Goal: Navigation & Orientation: Find specific page/section

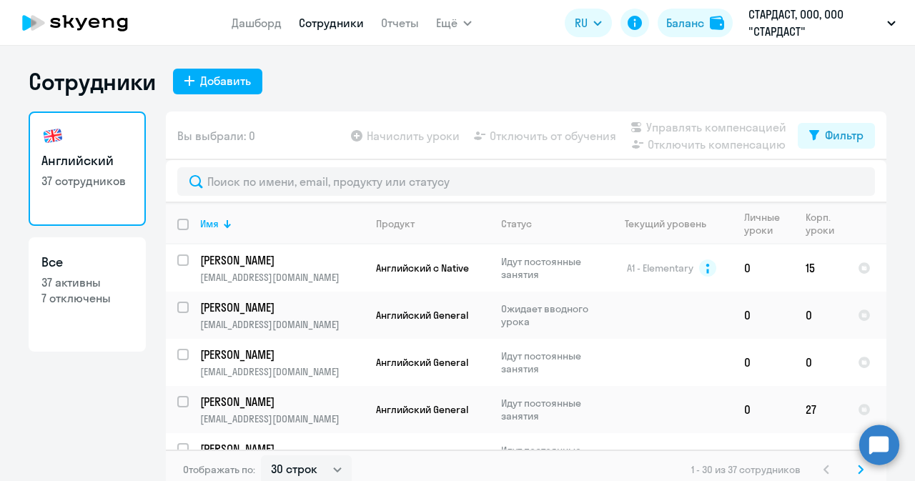
select select "30"
click at [258, 19] on link "Дашборд" at bounding box center [257, 23] width 50 height 14
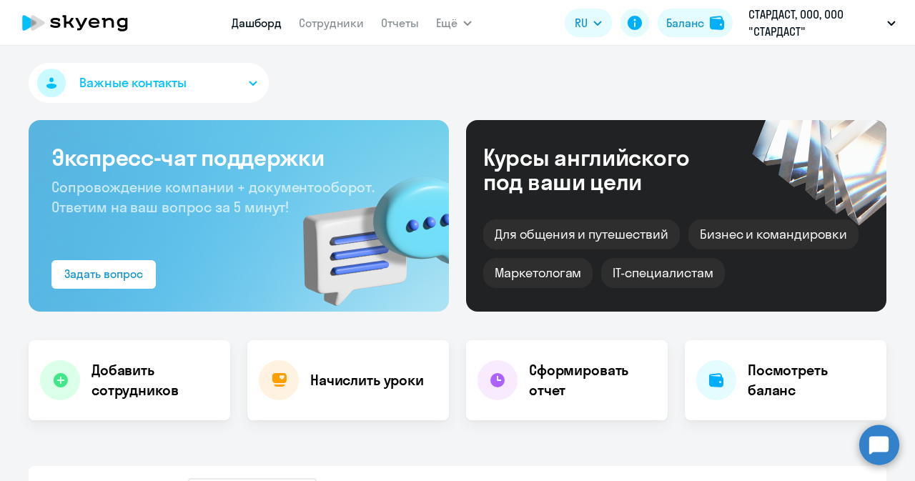
select select "30"
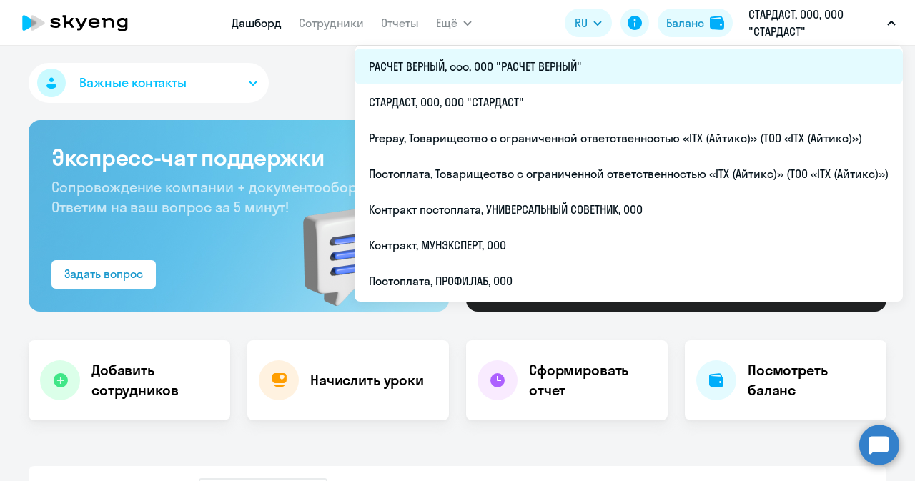
click at [481, 61] on li "РАСЧЕТ ВЕРНЫЙ, ооо, ООО "РАСЧЕТ ВЕРНЫЙ"" at bounding box center [628, 67] width 548 height 36
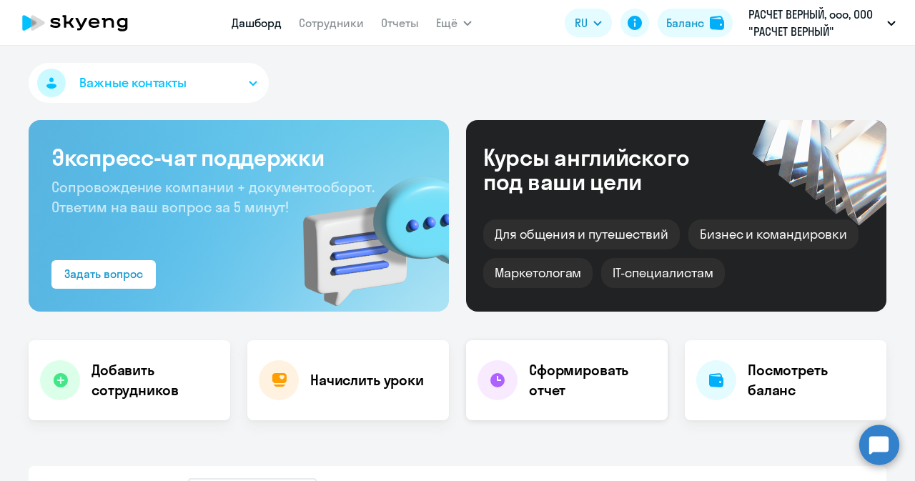
select select "30"
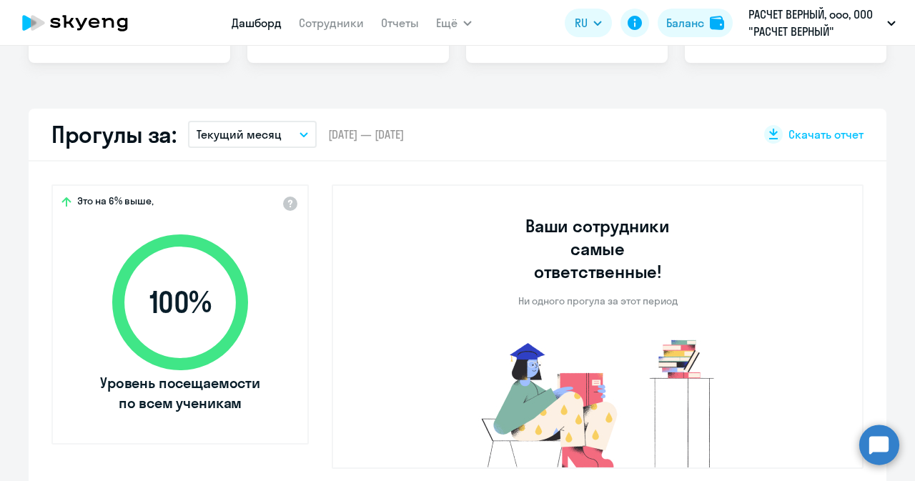
click at [359, 257] on div "Ваши сотрудники самые ответственные! Ни одного прогула за этот период" at bounding box center [598, 326] width 532 height 284
click at [319, 26] on link "Сотрудники" at bounding box center [331, 23] width 65 height 14
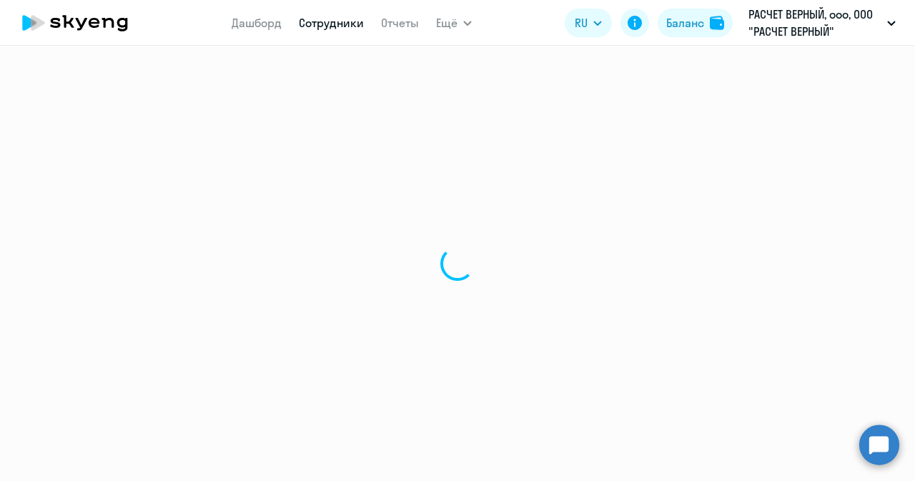
select select "30"
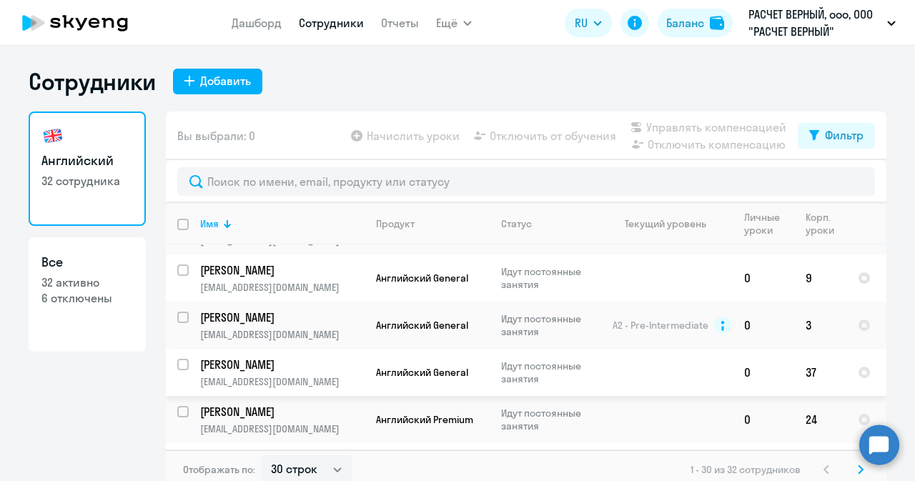
scroll to position [357, 0]
